Goal: Find specific page/section: Find specific page/section

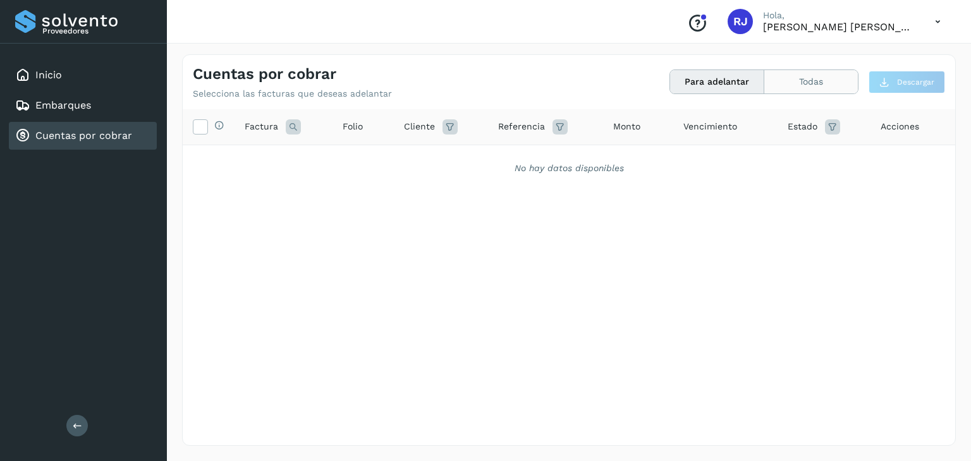
click at [791, 78] on button "Todas" at bounding box center [811, 81] width 94 height 23
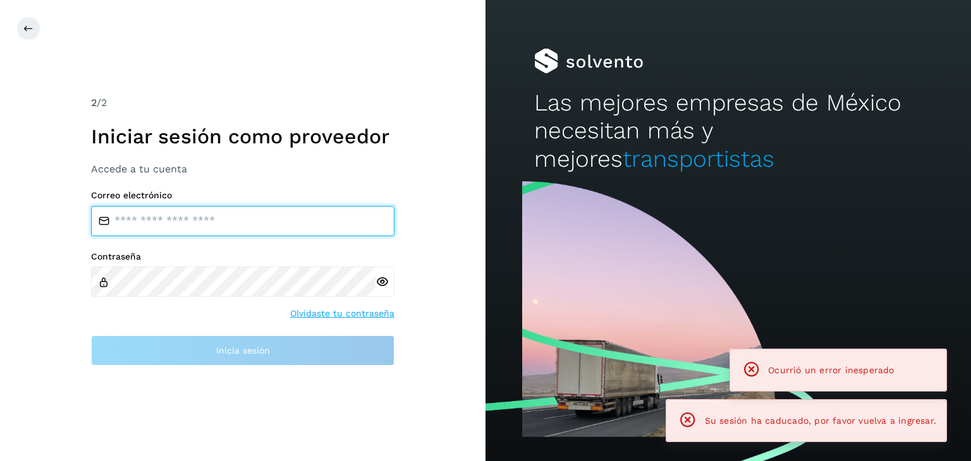
click at [203, 224] on input "email" at bounding box center [242, 221] width 303 height 30
type input "**********"
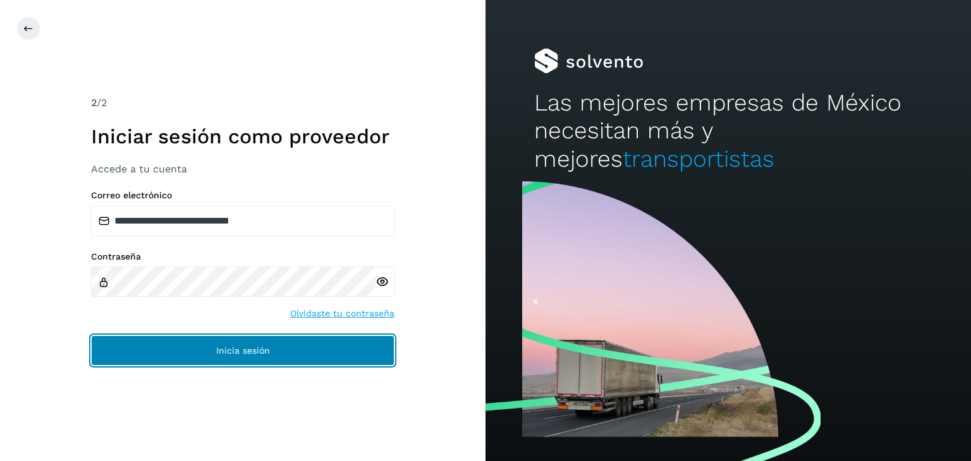
click at [265, 359] on button "Inicia sesión" at bounding box center [242, 351] width 303 height 30
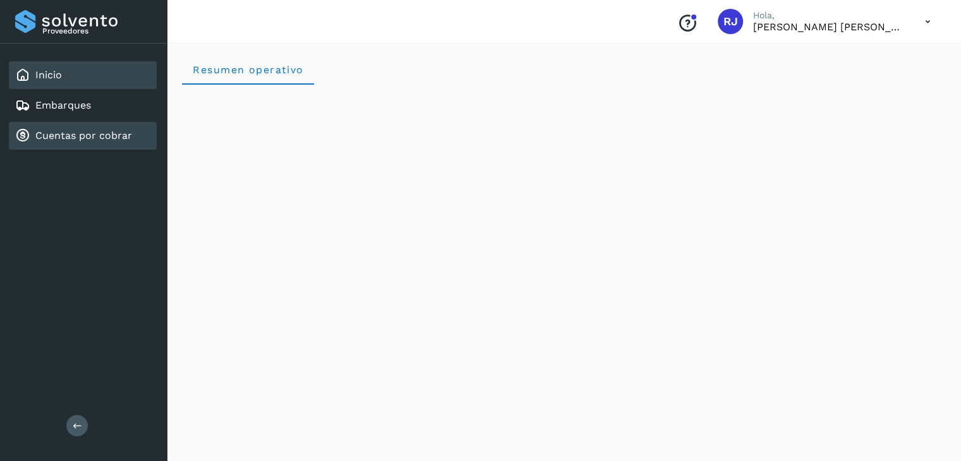
click at [56, 130] on link "Cuentas por cobrar" at bounding box center [83, 136] width 97 height 12
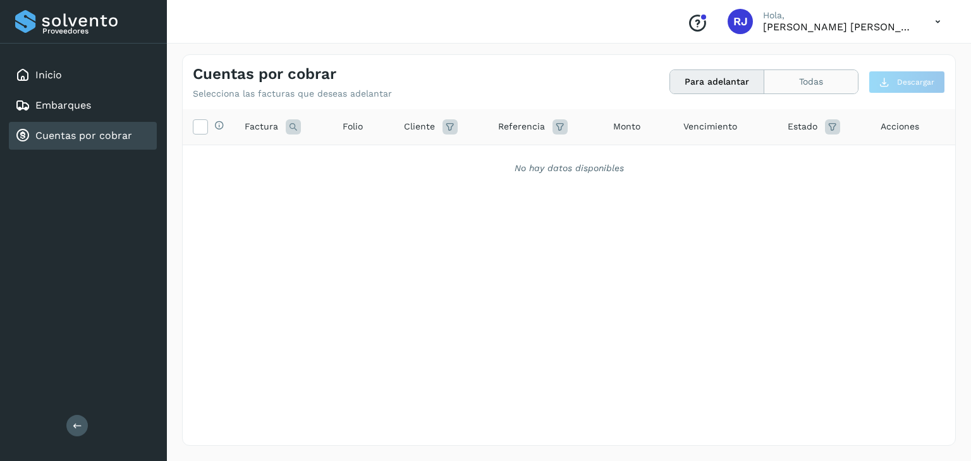
click at [810, 77] on button "Todas" at bounding box center [811, 81] width 94 height 23
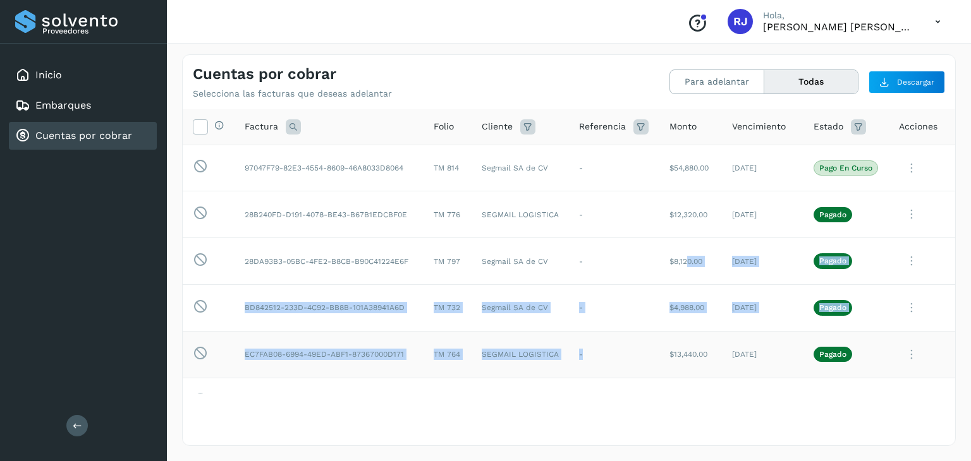
drag, startPoint x: 673, startPoint y: 277, endPoint x: 645, endPoint y: 338, distance: 67.6
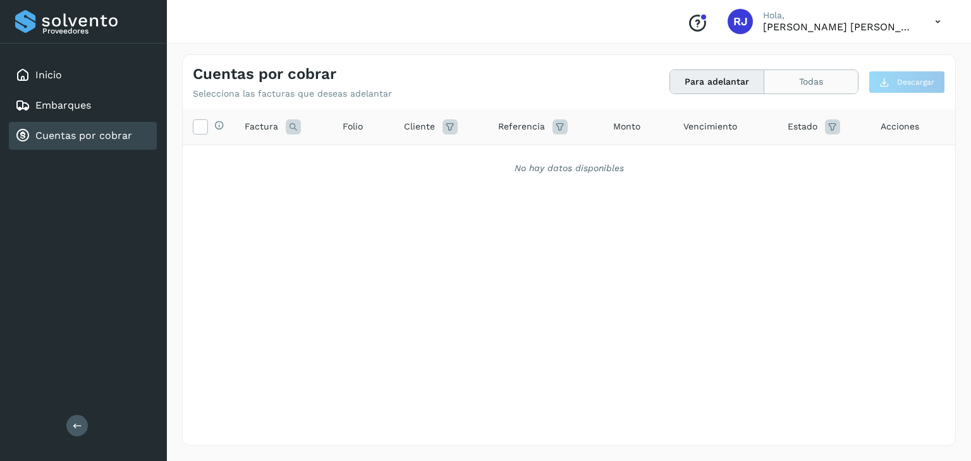
click at [823, 82] on button "Todas" at bounding box center [811, 81] width 94 height 23
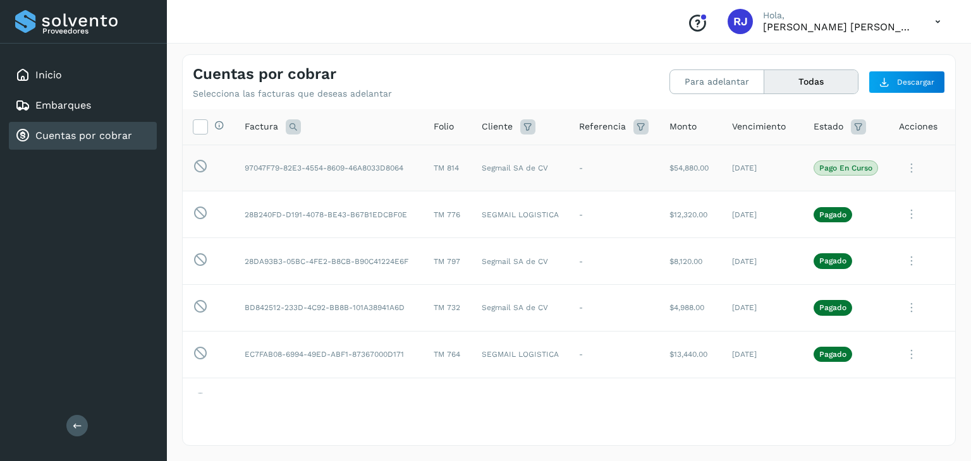
click at [904, 166] on icon at bounding box center [911, 168] width 25 height 26
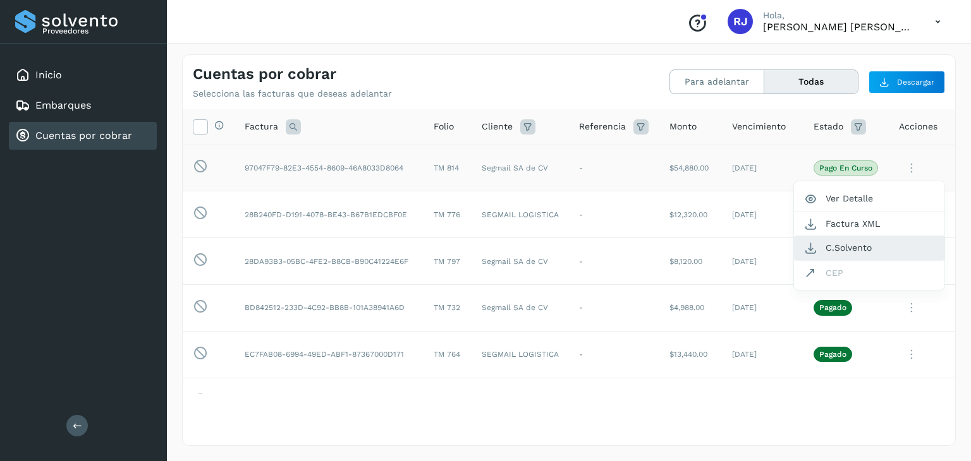
click at [847, 249] on button "C.Solvento" at bounding box center [869, 248] width 150 height 25
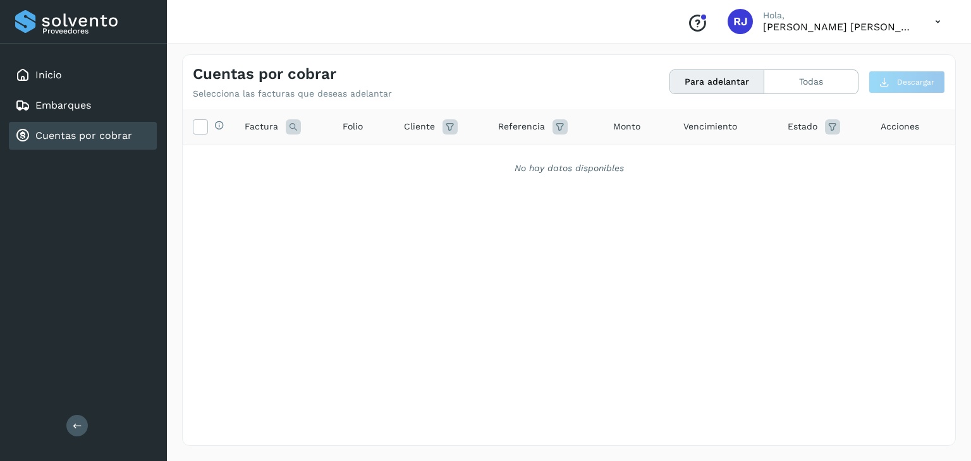
click at [820, 70] on div "Para adelantar Todas" at bounding box center [763, 82] width 189 height 25
click at [817, 75] on button "Todas" at bounding box center [811, 81] width 94 height 23
